Goal: Task Accomplishment & Management: Complete application form

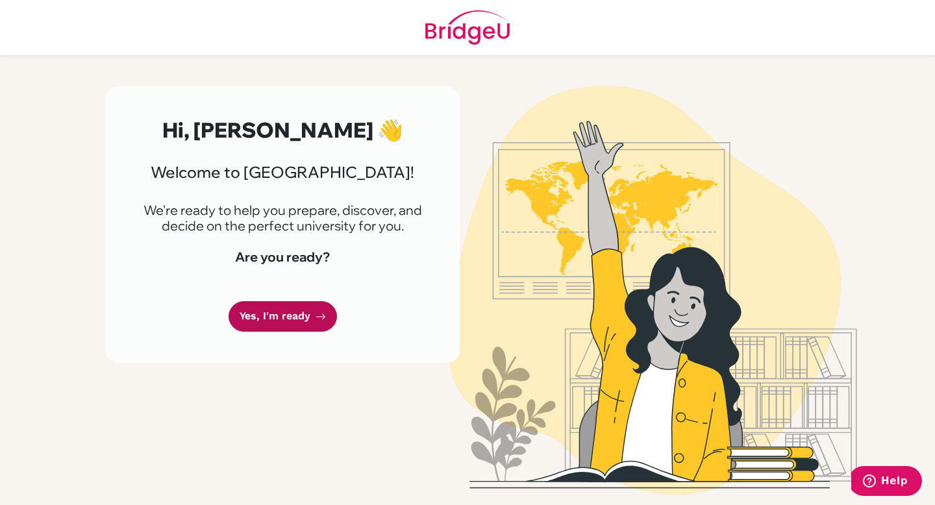
click at [291, 314] on link "Yes, I'm ready" at bounding box center [283, 316] width 108 height 31
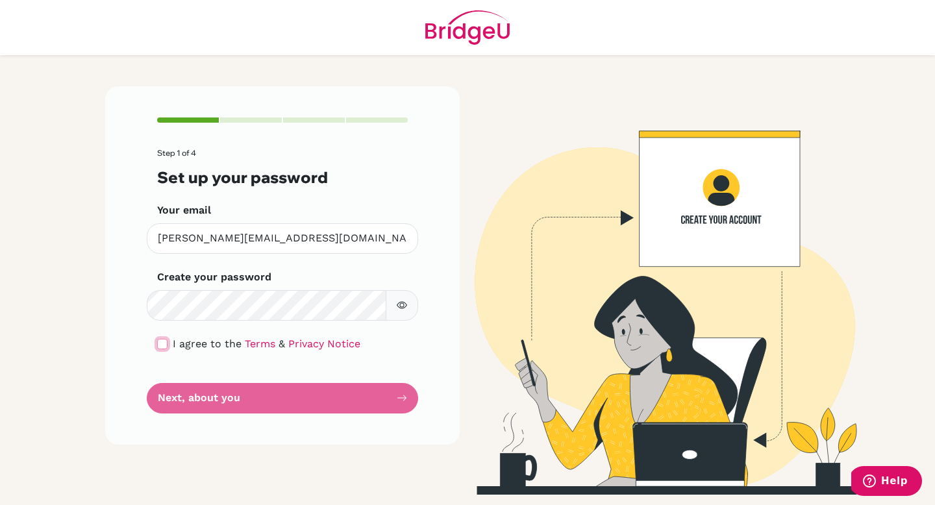
click at [160, 341] on input "checkbox" at bounding box center [162, 344] width 10 height 10
checkbox input "true"
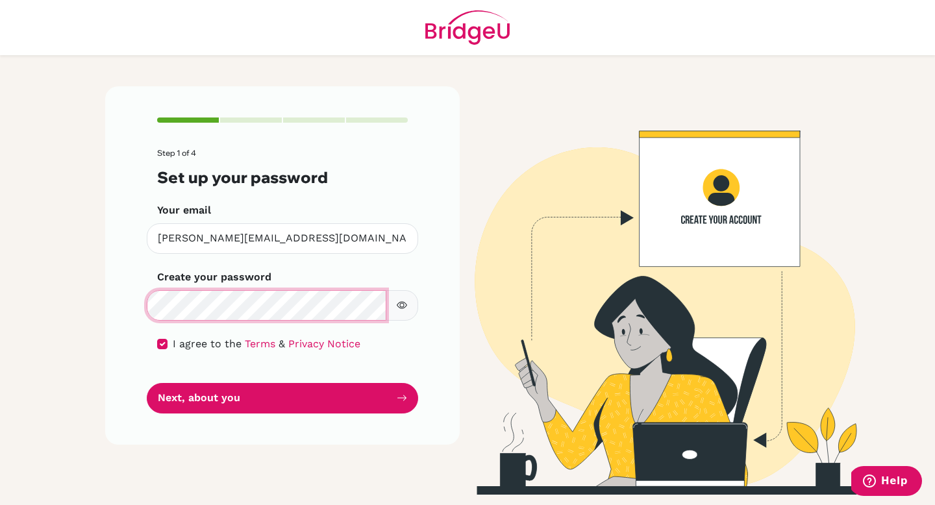
click at [0, 283] on main "Step 1 of 4 Set up your password Your email [PERSON_NAME][EMAIL_ADDRESS][DOMAIN…" at bounding box center [467, 252] width 935 height 505
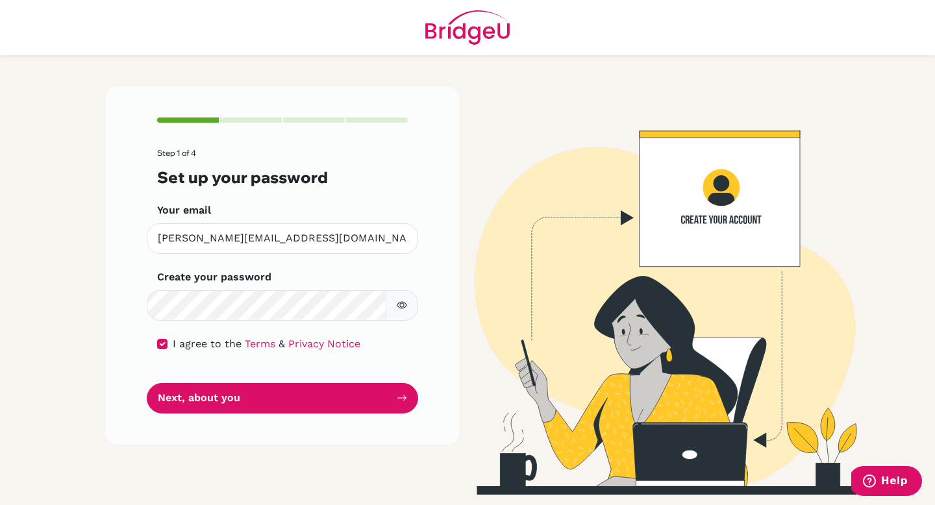
click at [403, 306] on icon "button" at bounding box center [402, 305] width 5 height 5
click at [402, 306] on icon "button" at bounding box center [402, 305] width 10 height 10
click at [397, 300] on icon "button" at bounding box center [402, 305] width 10 height 10
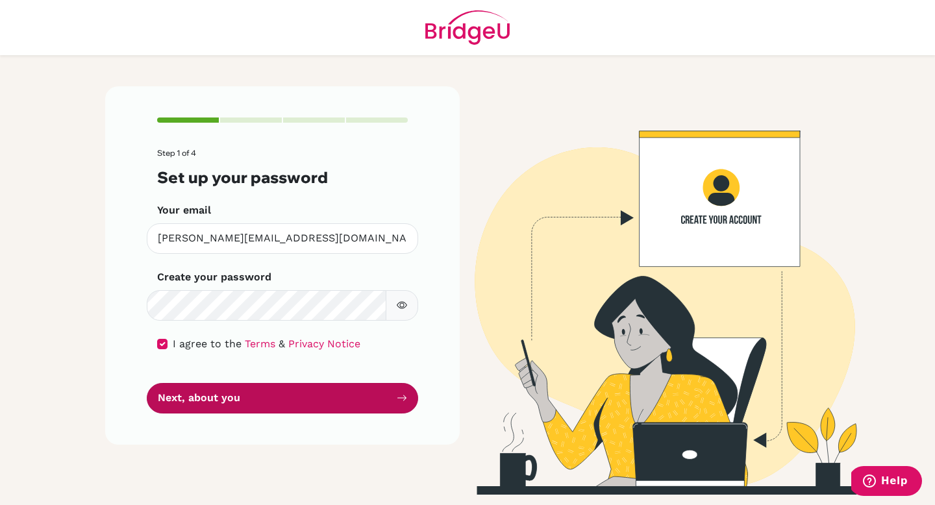
click at [310, 397] on button "Next, about you" at bounding box center [282, 398] width 271 height 31
